Goal: Task Accomplishment & Management: Manage account settings

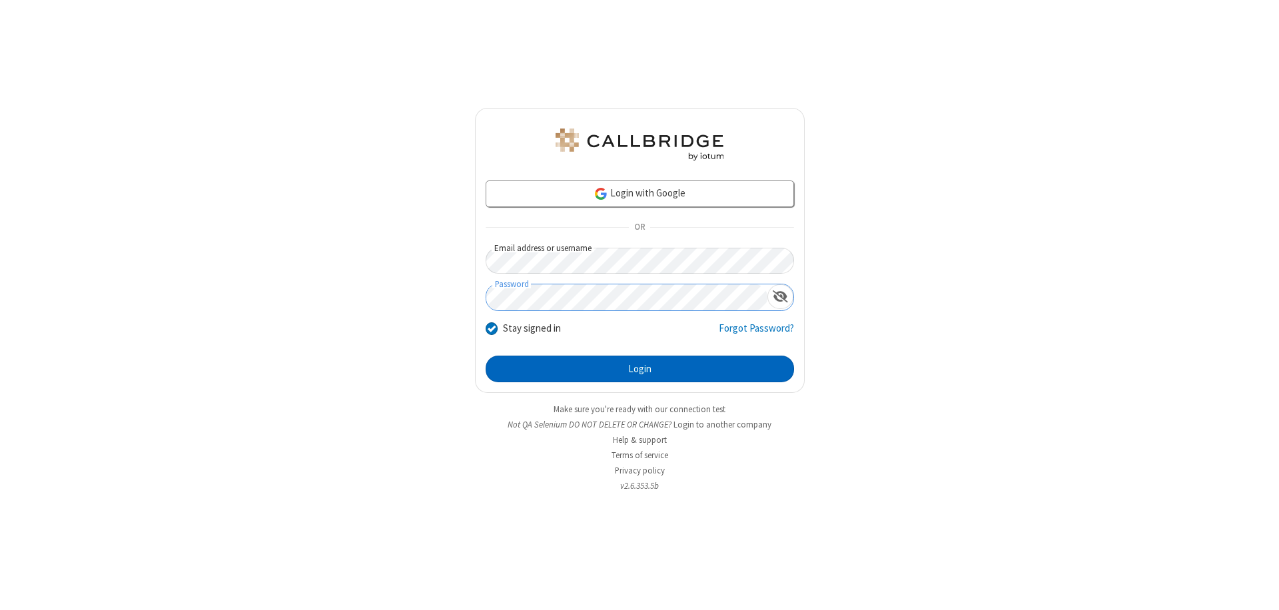
click at [640, 369] on button "Login" at bounding box center [640, 369] width 309 height 27
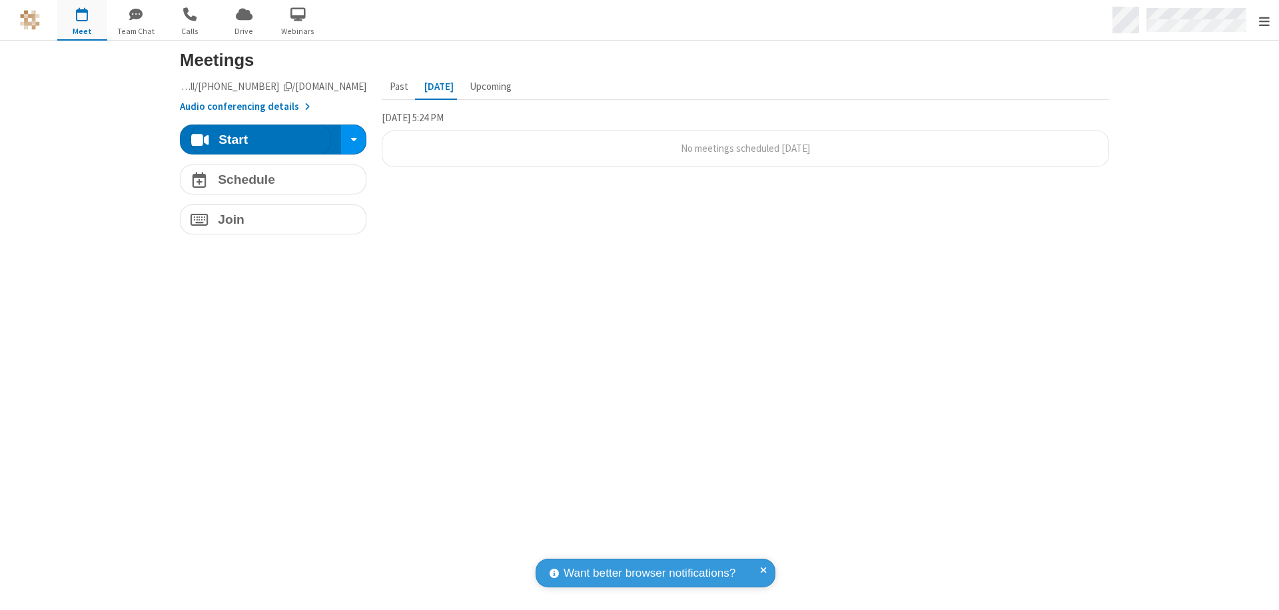
click at [1264, 21] on span "Open menu" at bounding box center [1264, 21] width 11 height 13
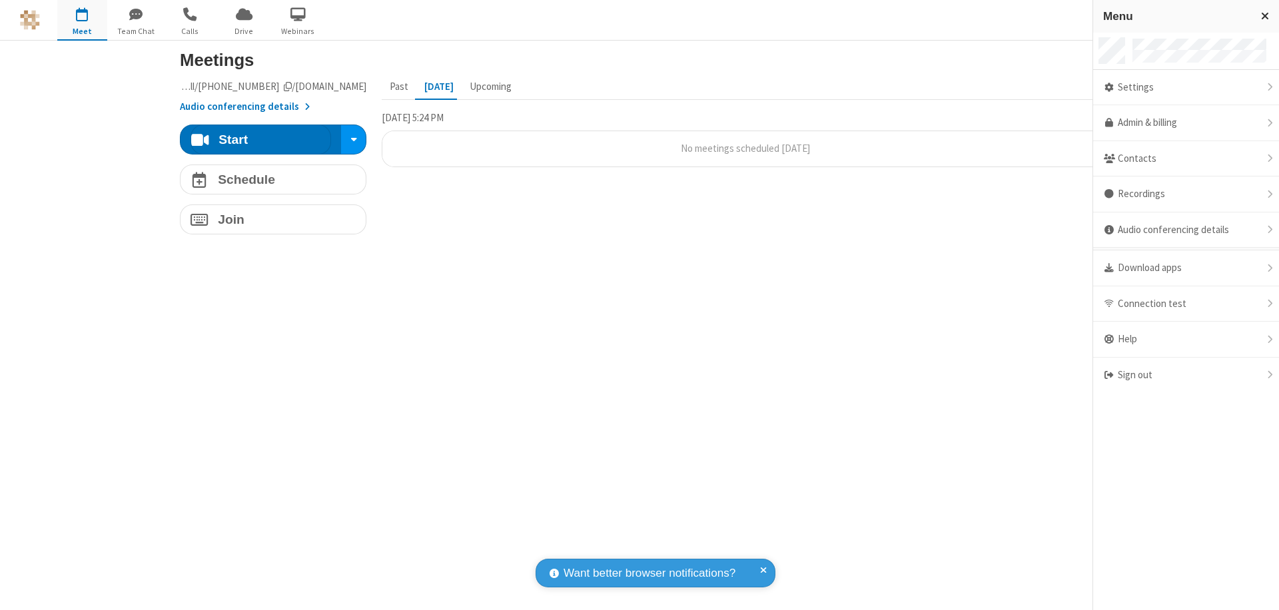
click at [1186, 87] on div "Settings" at bounding box center [1187, 88] width 186 height 36
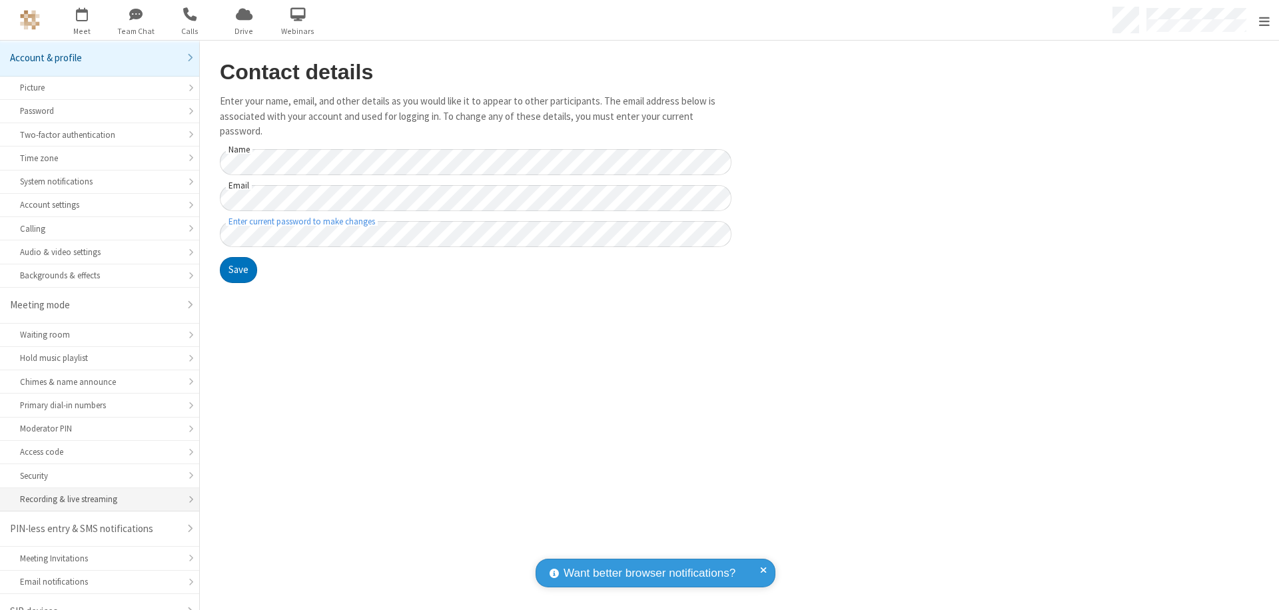
click at [95, 493] on div "Recording & live streaming" at bounding box center [99, 499] width 159 height 13
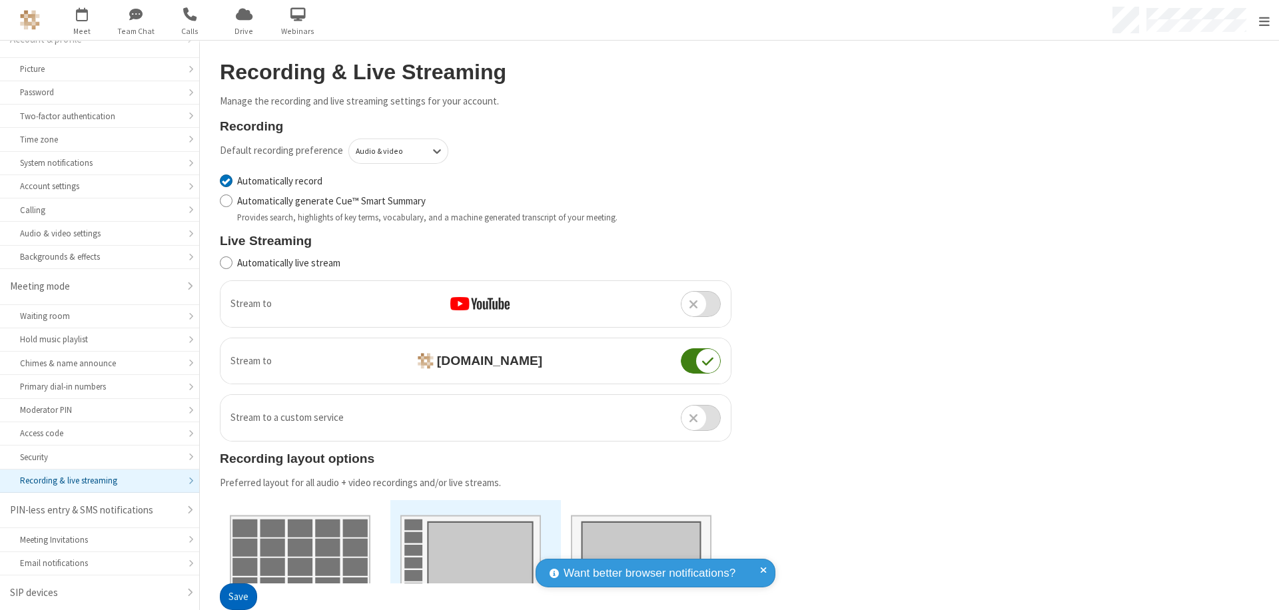
click at [238, 597] on button "Save" at bounding box center [238, 597] width 37 height 27
